Goal: Task Accomplishment & Management: Manage account settings

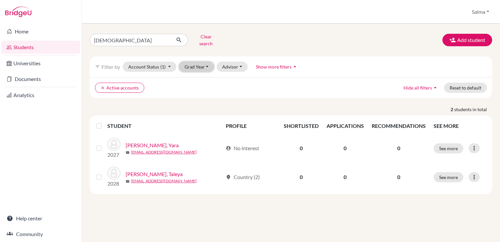
click at [208, 64] on button "Grad Year" at bounding box center [196, 67] width 35 height 10
click at [202, 98] on div "2026" at bounding box center [198, 102] width 23 height 8
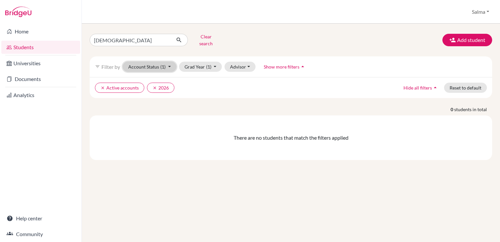
click at [169, 62] on button "Account Status (1)" at bounding box center [150, 67] width 54 height 10
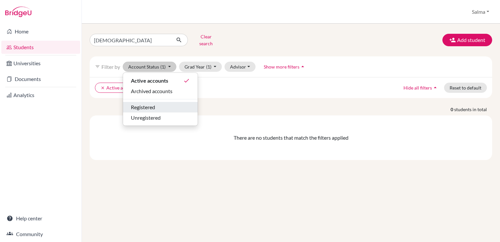
click at [164, 103] on div "Registered" at bounding box center [160, 107] width 59 height 8
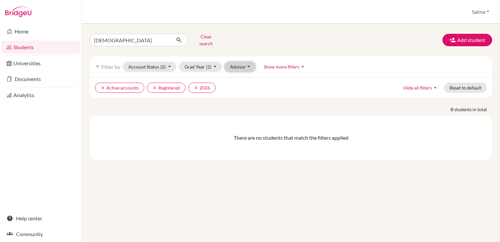
click at [250, 62] on button "Advisor" at bounding box center [240, 67] width 31 height 10
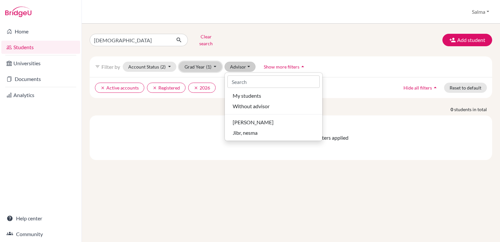
click at [213, 64] on button "Grad Year (1)" at bounding box center [200, 67] width 43 height 10
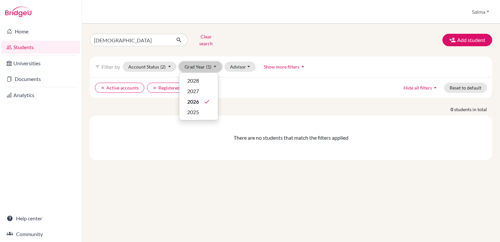
click at [213, 64] on button "Grad Year (1)" at bounding box center [200, 67] width 43 height 10
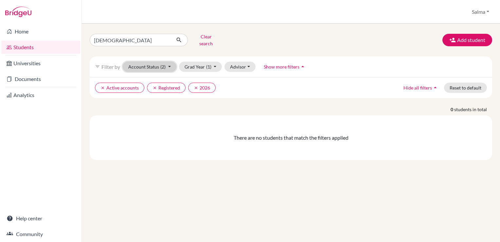
click at [170, 62] on button "Account Status (2)" at bounding box center [150, 67] width 54 height 10
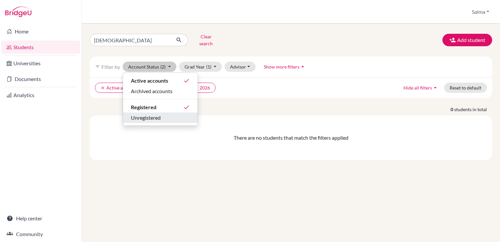
click at [157, 114] on span "Unregistered" at bounding box center [146, 118] width 30 height 8
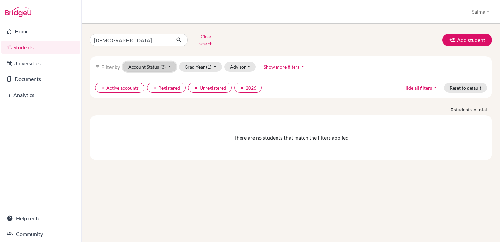
click at [166, 62] on button "Account Status (3)" at bounding box center [150, 67] width 54 height 10
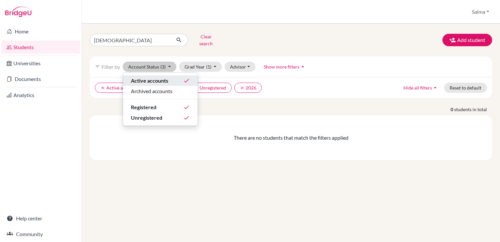
click at [169, 77] on div "Active accounts done" at bounding box center [160, 81] width 59 height 8
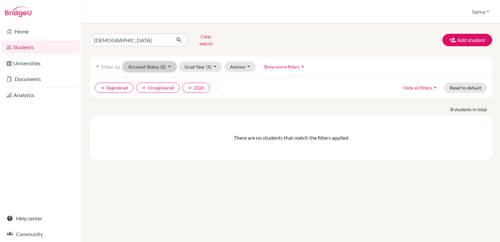
click at [167, 65] on button "Account Status (2)" at bounding box center [150, 67] width 54 height 10
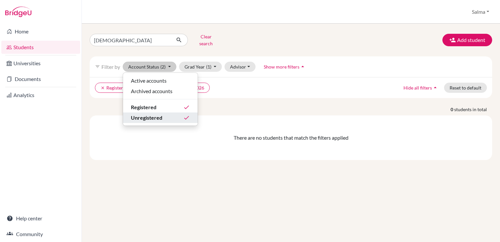
click at [185, 114] on icon "done" at bounding box center [186, 117] width 7 height 7
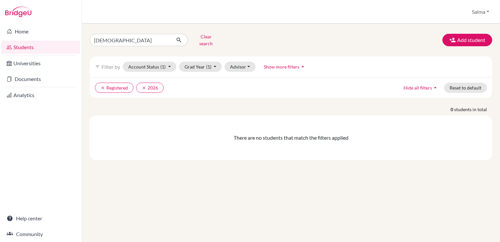
click at [435, 84] on icon "arrow_drop_up" at bounding box center [435, 87] width 7 height 7
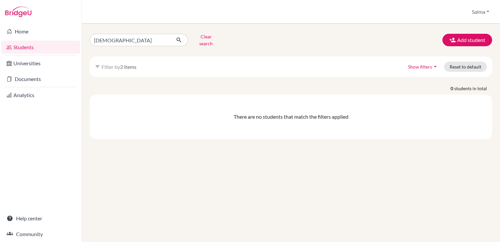
click at [435, 85] on p "0 students in total" at bounding box center [291, 88] width 413 height 7
click at [31, 46] on link "Students" at bounding box center [40, 47] width 79 height 13
click at [51, 78] on link "Documents" at bounding box center [40, 78] width 79 height 13
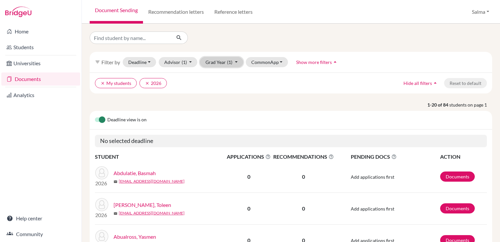
click at [236, 60] on button "Grad Year (1)" at bounding box center [221, 62] width 43 height 10
click at [299, 86] on ul "clear My students clear 2026" at bounding box center [242, 83] width 294 height 10
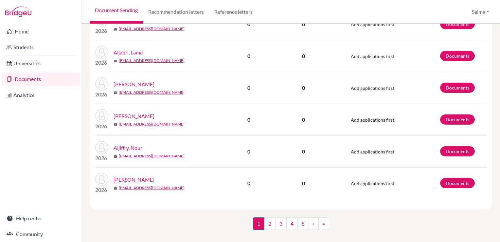
scroll to position [598, 0]
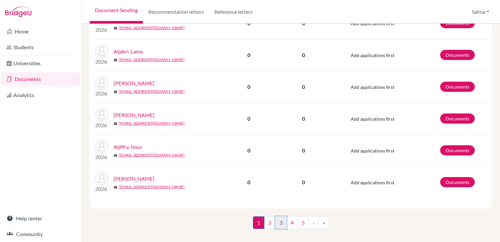
click at [277, 222] on link "3" at bounding box center [280, 222] width 11 height 12
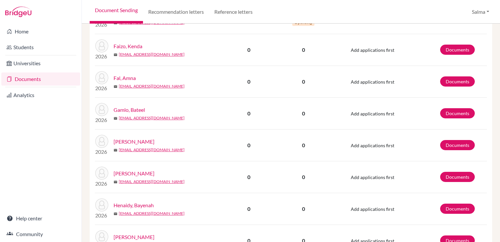
scroll to position [595, 0]
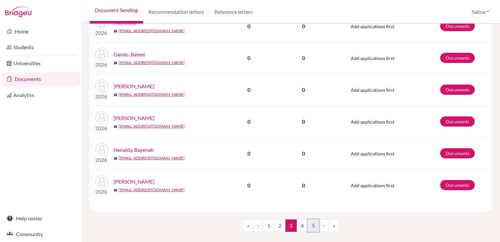
click at [310, 223] on link "5" at bounding box center [313, 225] width 11 height 12
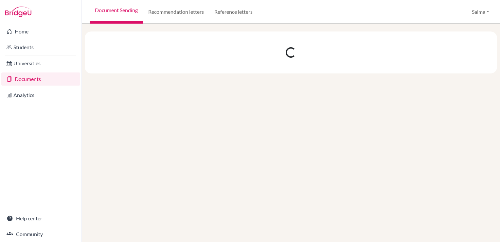
scroll to position [0, 0]
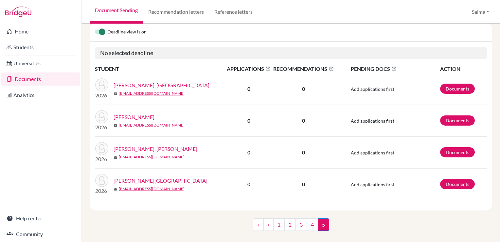
scroll to position [97, 0]
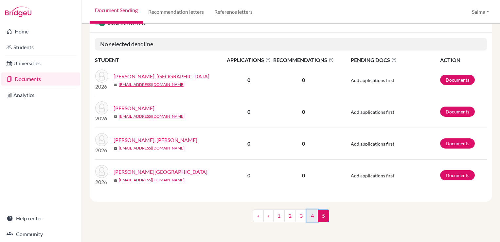
click at [307, 215] on link "4" at bounding box center [312, 215] width 11 height 12
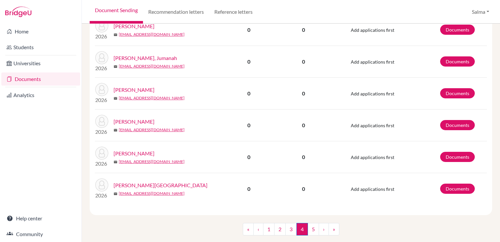
scroll to position [604, 0]
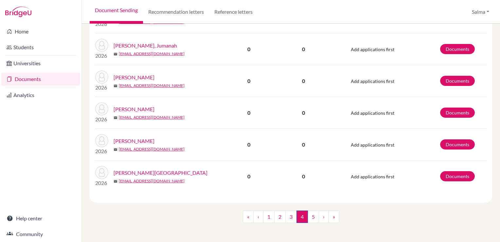
click at [128, 138] on link "Tashkandi, Lamar" at bounding box center [134, 141] width 41 height 8
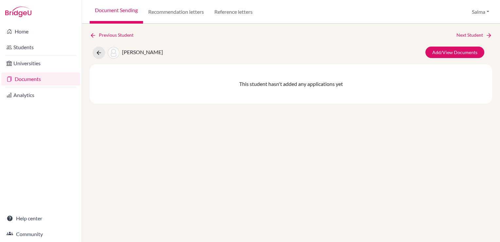
click at [208, 56] on div "[PERSON_NAME] Add/View Documents" at bounding box center [291, 53] width 413 height 12
click at [153, 53] on span "[PERSON_NAME]" at bounding box center [142, 52] width 41 height 6
click at [51, 98] on link "Analytics" at bounding box center [40, 94] width 79 height 13
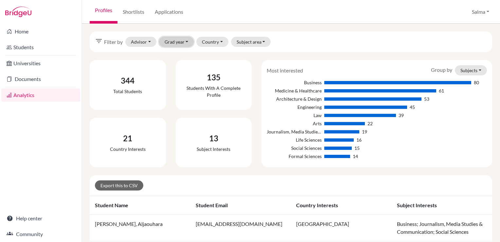
click at [193, 39] on button "Grad year" at bounding box center [176, 42] width 35 height 10
click at [188, 74] on div "2026" at bounding box center [185, 76] width 36 height 8
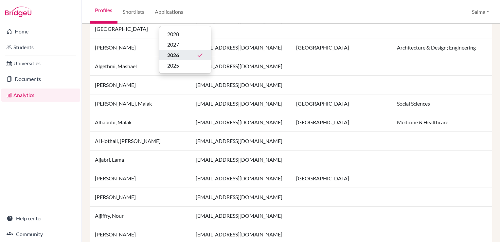
scroll to position [500, 0]
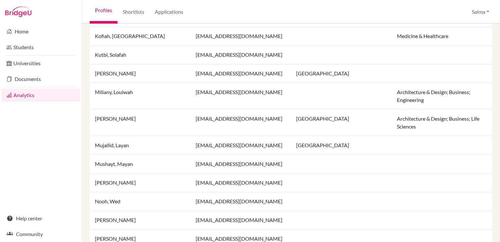
scroll to position [532, 0]
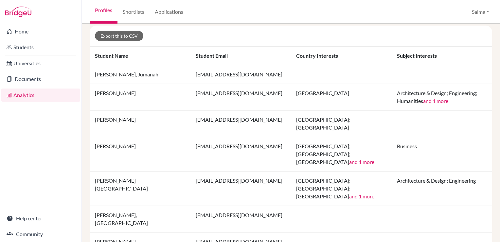
scroll to position [174, 0]
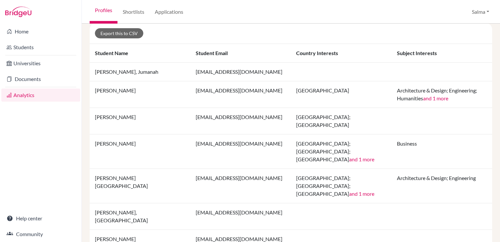
drag, startPoint x: 500, startPoint y: 113, endPoint x: 501, endPoint y: 194, distance: 81.2
click at [500, 194] on html "Home Students Universities Documents Analytics Help center Community Profiles S…" at bounding box center [250, 121] width 500 height 242
click at [366, 203] on td at bounding box center [341, 216] width 101 height 27
click at [349, 155] on button "and 1 more" at bounding box center [361, 159] width 25 height 8
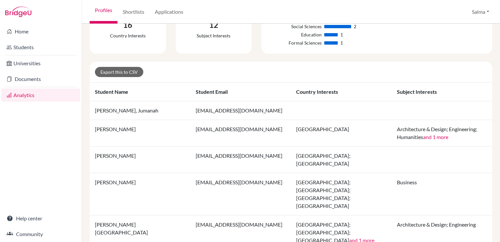
scroll to position [137, 0]
click at [110, 175] on td "Tashkandi, Lamar" at bounding box center [140, 193] width 101 height 42
click at [124, 71] on link "Export this to CSV" at bounding box center [119, 71] width 48 height 10
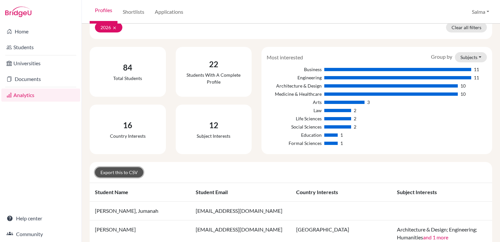
scroll to position [0, 0]
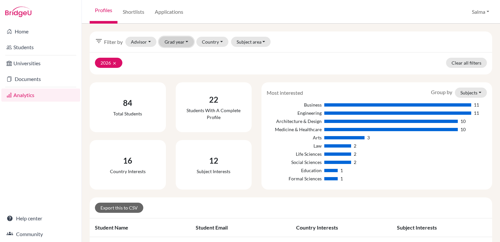
click at [188, 40] on button "Grad year" at bounding box center [176, 42] width 35 height 10
click at [264, 45] on button "Subject area" at bounding box center [251, 42] width 40 height 10
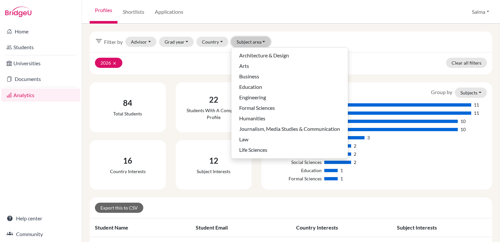
click at [264, 45] on button "Subject area" at bounding box center [251, 42] width 40 height 10
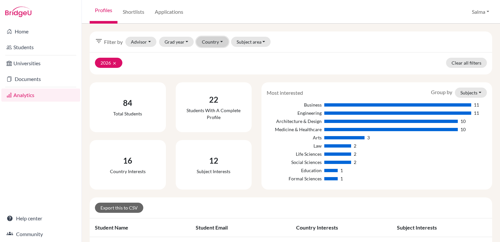
click at [218, 39] on button "Country" at bounding box center [212, 42] width 32 height 10
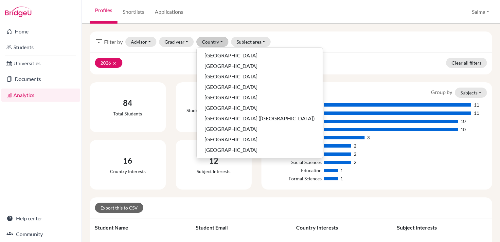
click at [122, 44] on span "Filter by" at bounding box center [113, 42] width 19 height 8
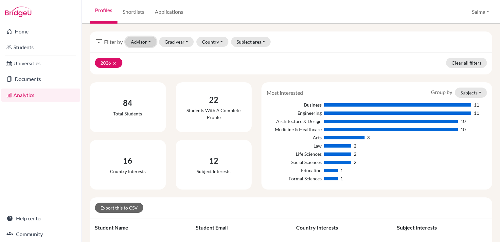
click at [150, 39] on button "Advisor" at bounding box center [140, 42] width 31 height 10
click at [161, 79] on span "Kadri, Salma" at bounding box center [154, 76] width 41 height 8
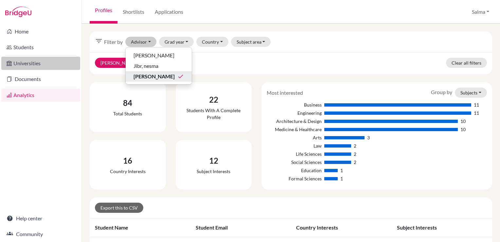
click at [55, 62] on link "Universities" at bounding box center [40, 63] width 79 height 13
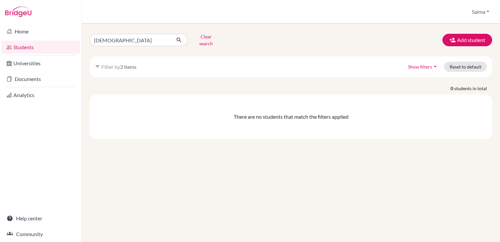
click at [39, 47] on link "Students" at bounding box center [40, 47] width 79 height 13
click at [124, 41] on input "sabban" at bounding box center [130, 40] width 81 height 12
click at [208, 39] on button "Clear search" at bounding box center [206, 39] width 36 height 17
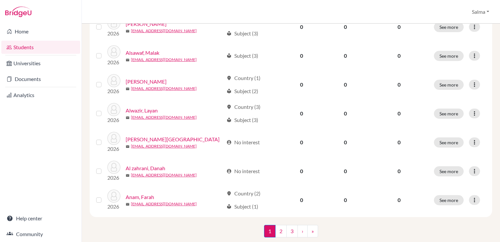
scroll to position [486, 0]
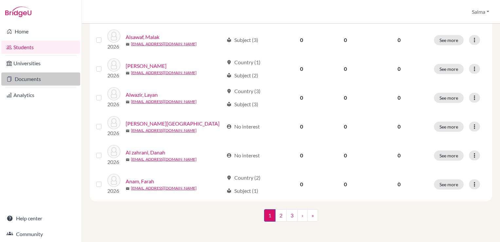
click at [47, 80] on link "Documents" at bounding box center [40, 78] width 79 height 13
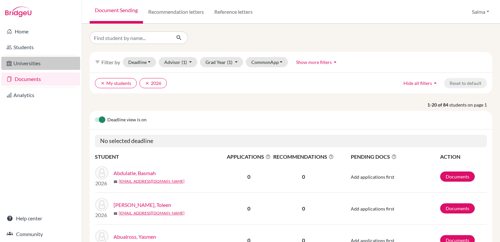
click at [48, 64] on link "Universities" at bounding box center [40, 63] width 79 height 13
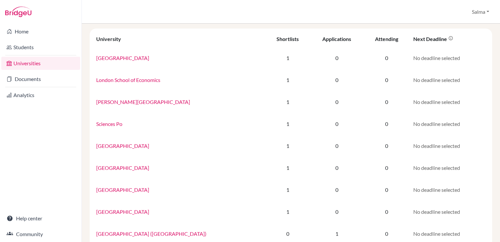
scroll to position [55, 0]
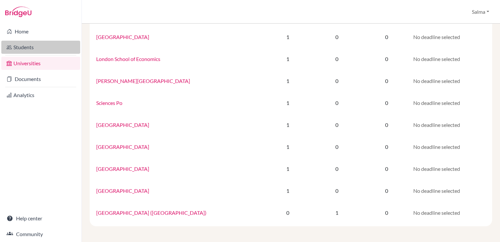
click at [44, 47] on link "Students" at bounding box center [40, 47] width 79 height 13
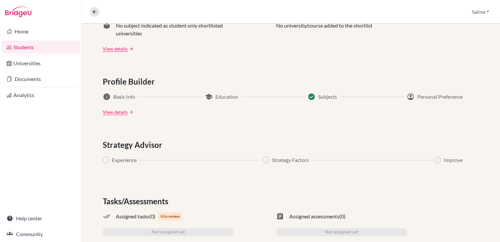
scroll to position [334, 0]
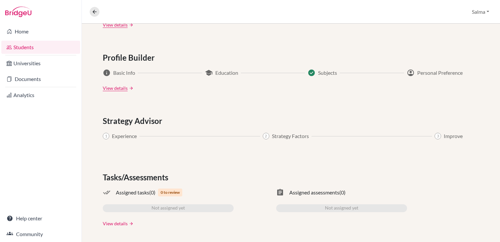
click at [124, 224] on link "View details" at bounding box center [115, 223] width 25 height 7
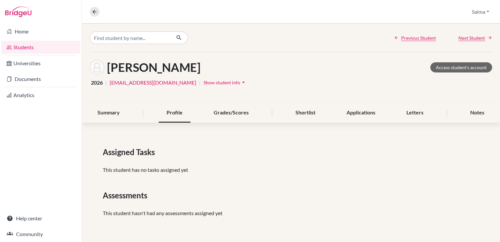
click at [173, 119] on div "Profile" at bounding box center [175, 112] width 32 height 19
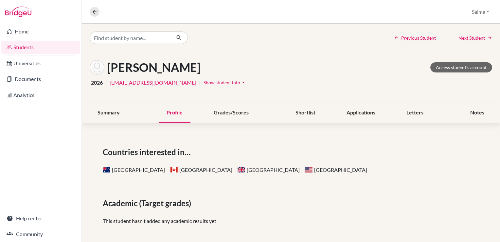
click at [240, 81] on icon "arrow_drop_down" at bounding box center [243, 82] width 7 height 7
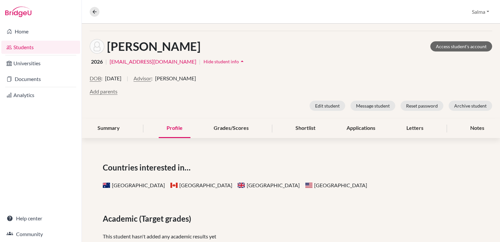
scroll to position [18, 0]
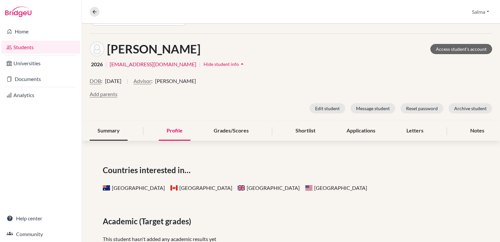
click at [118, 130] on div "Summary" at bounding box center [109, 130] width 38 height 19
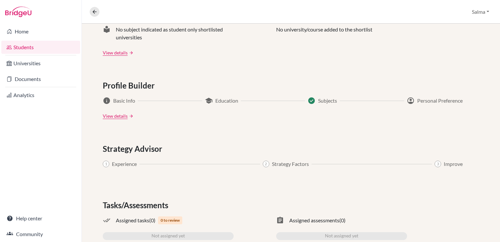
scroll to position [370, 0]
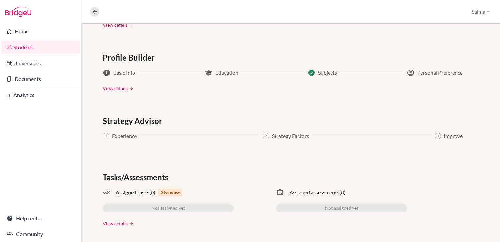
click at [118, 222] on link "View details" at bounding box center [115, 223] width 25 height 7
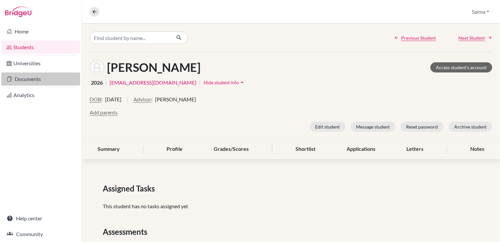
click at [36, 78] on link "Documents" at bounding box center [40, 78] width 79 height 13
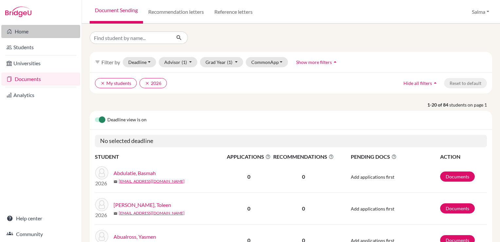
click at [38, 34] on link "Home" at bounding box center [40, 31] width 79 height 13
